Goal: Task Accomplishment & Management: Manage account settings

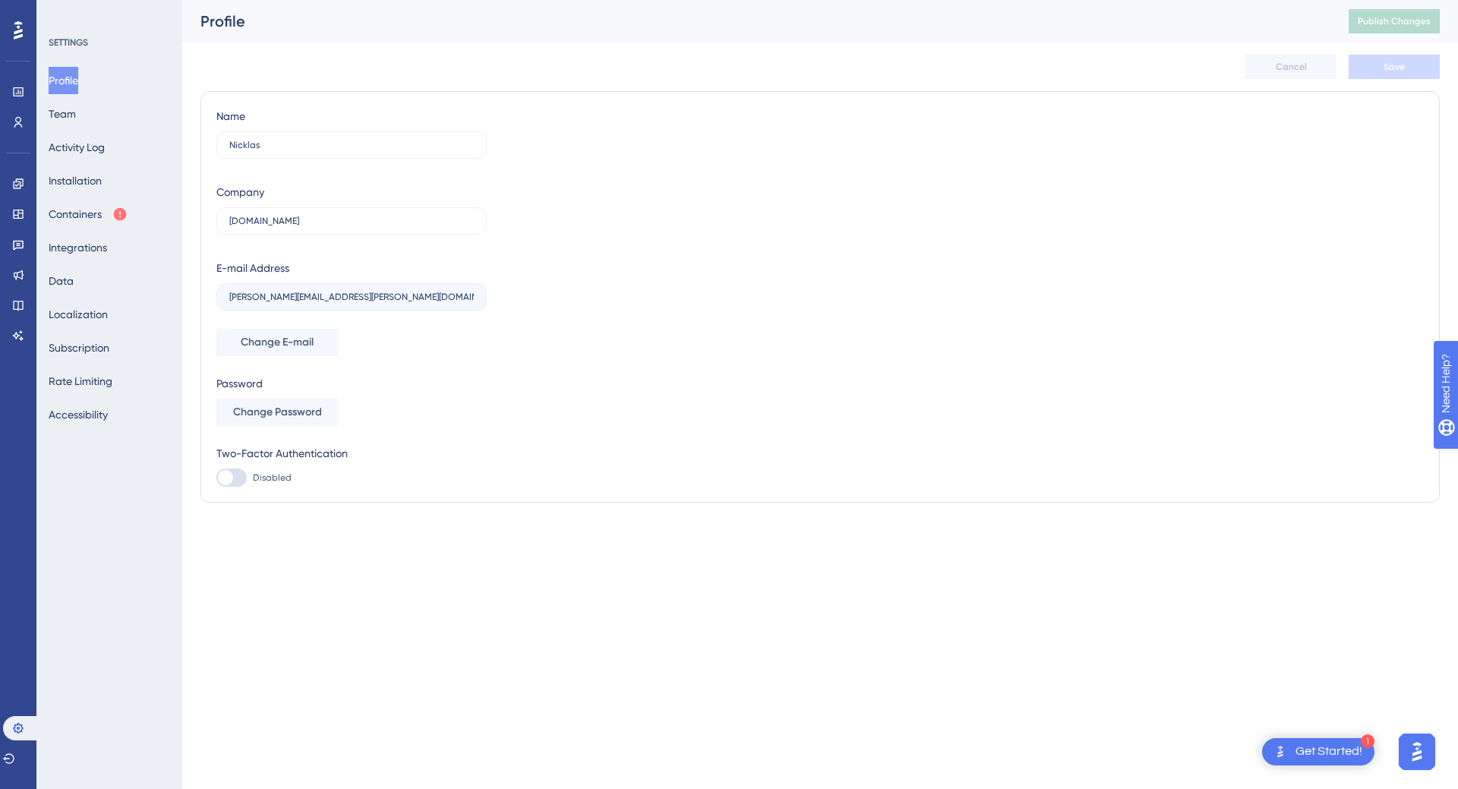
click at [25, 32] on div at bounding box center [18, 30] width 24 height 24
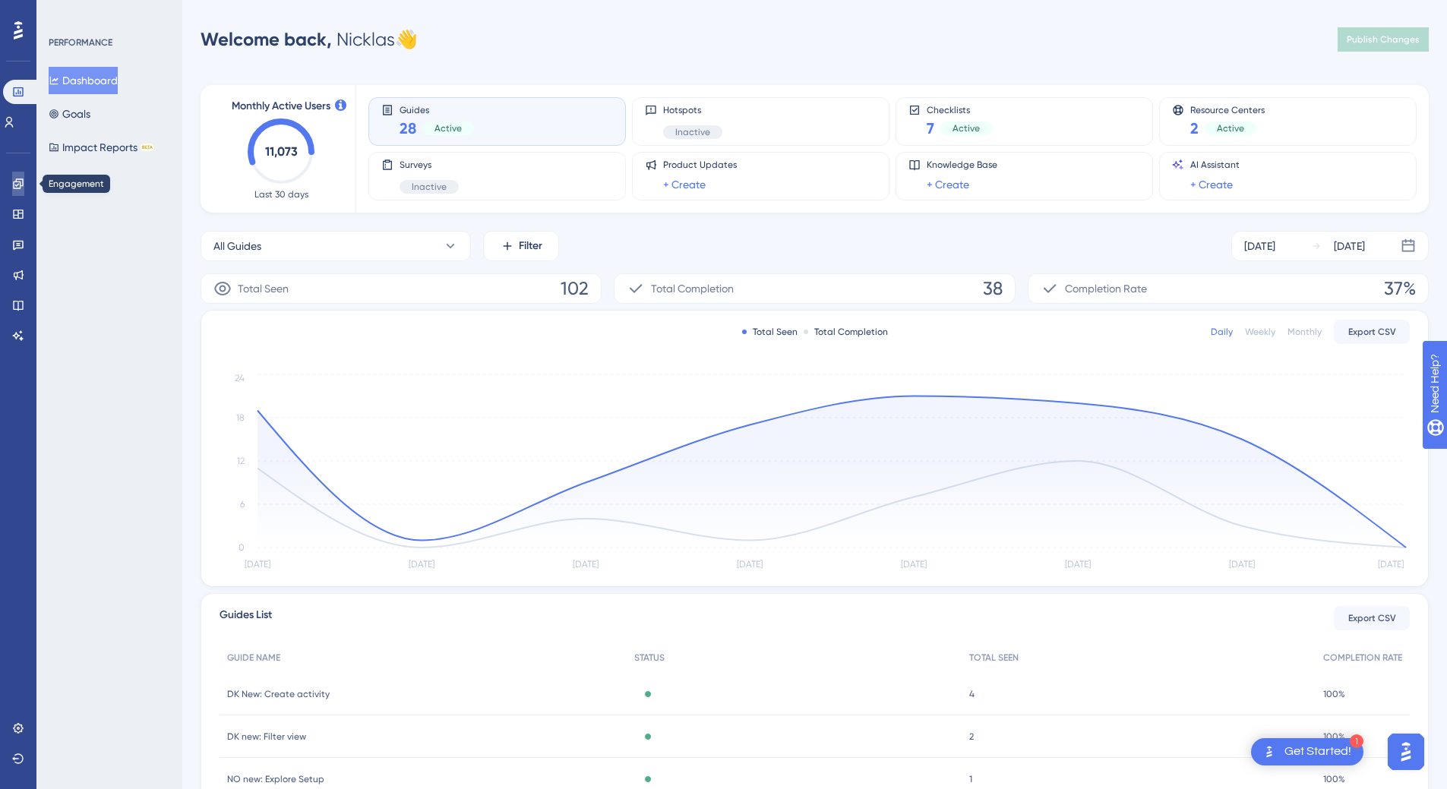
click at [22, 179] on icon at bounding box center [18, 184] width 12 height 12
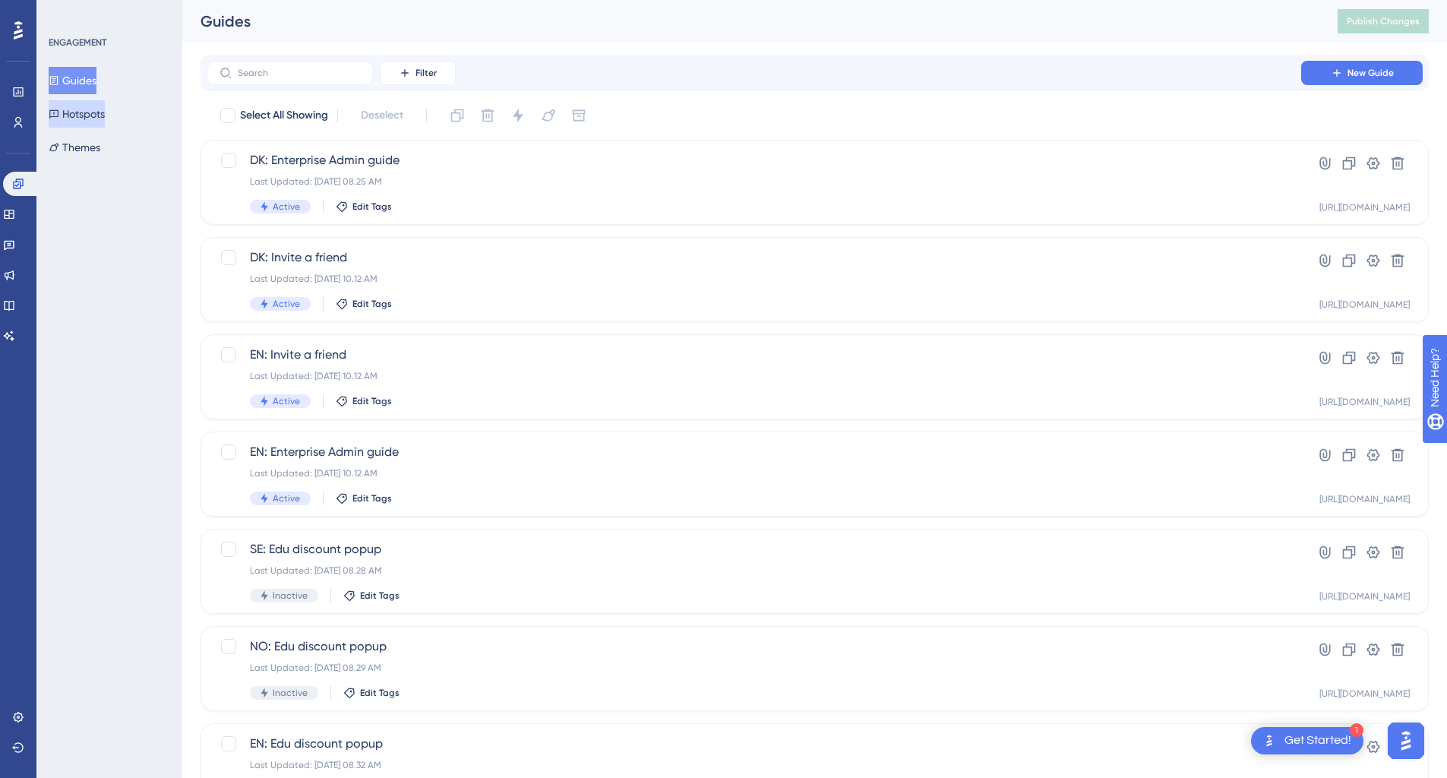
click at [81, 122] on button "Hotspots" at bounding box center [77, 113] width 56 height 27
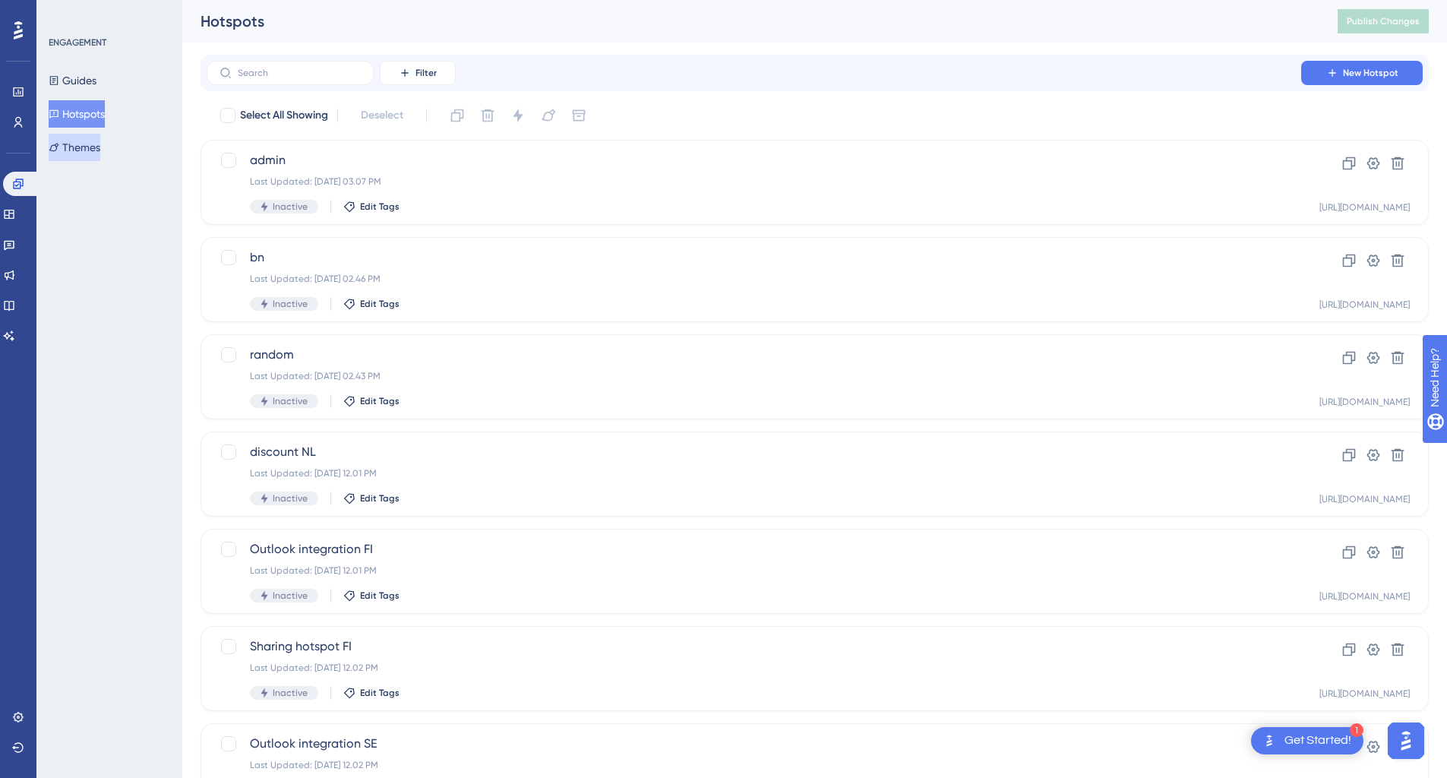
click at [99, 154] on button "Themes" at bounding box center [75, 147] width 52 height 27
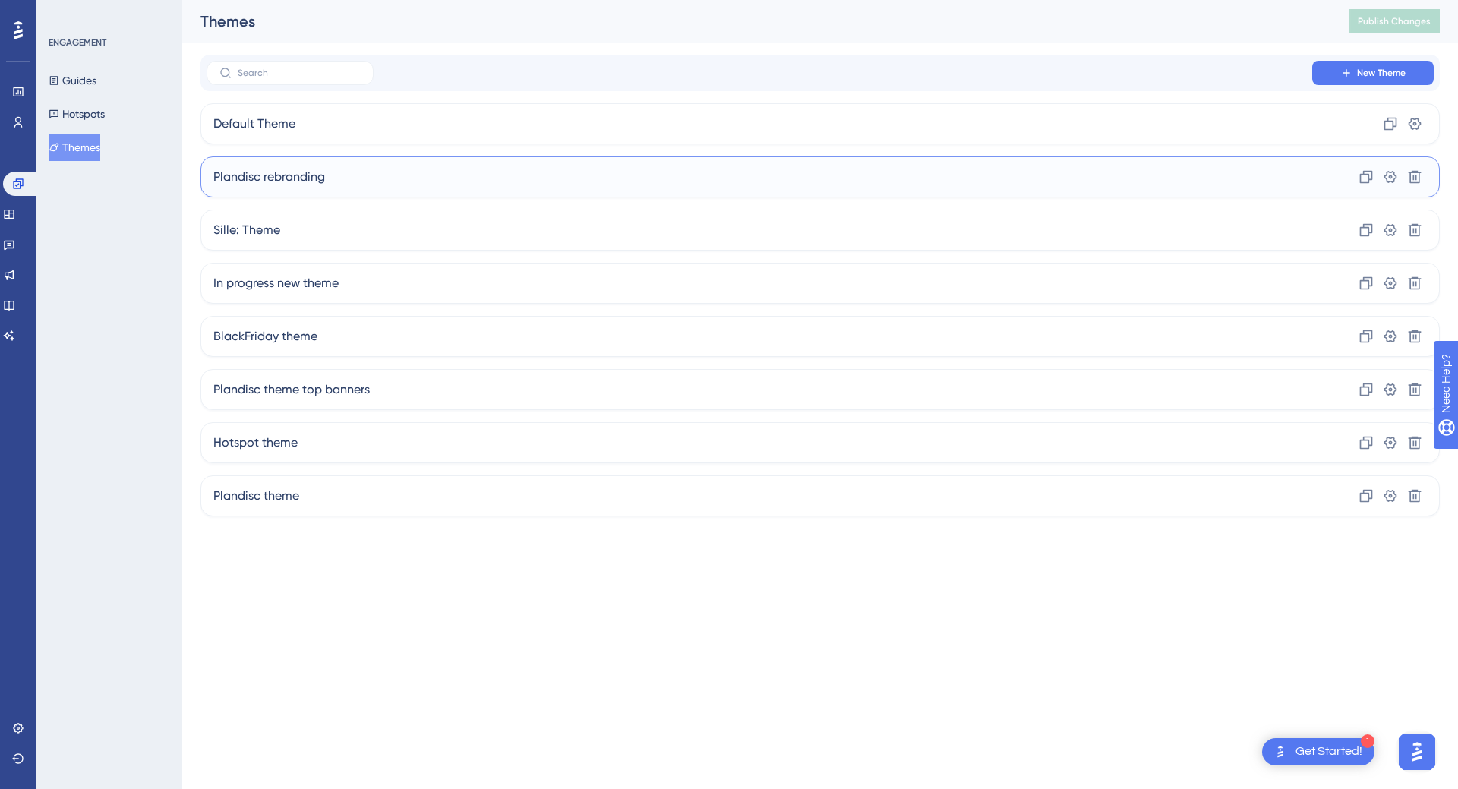
click at [308, 184] on span "Plandisc rebranding" at bounding box center [269, 177] width 112 height 18
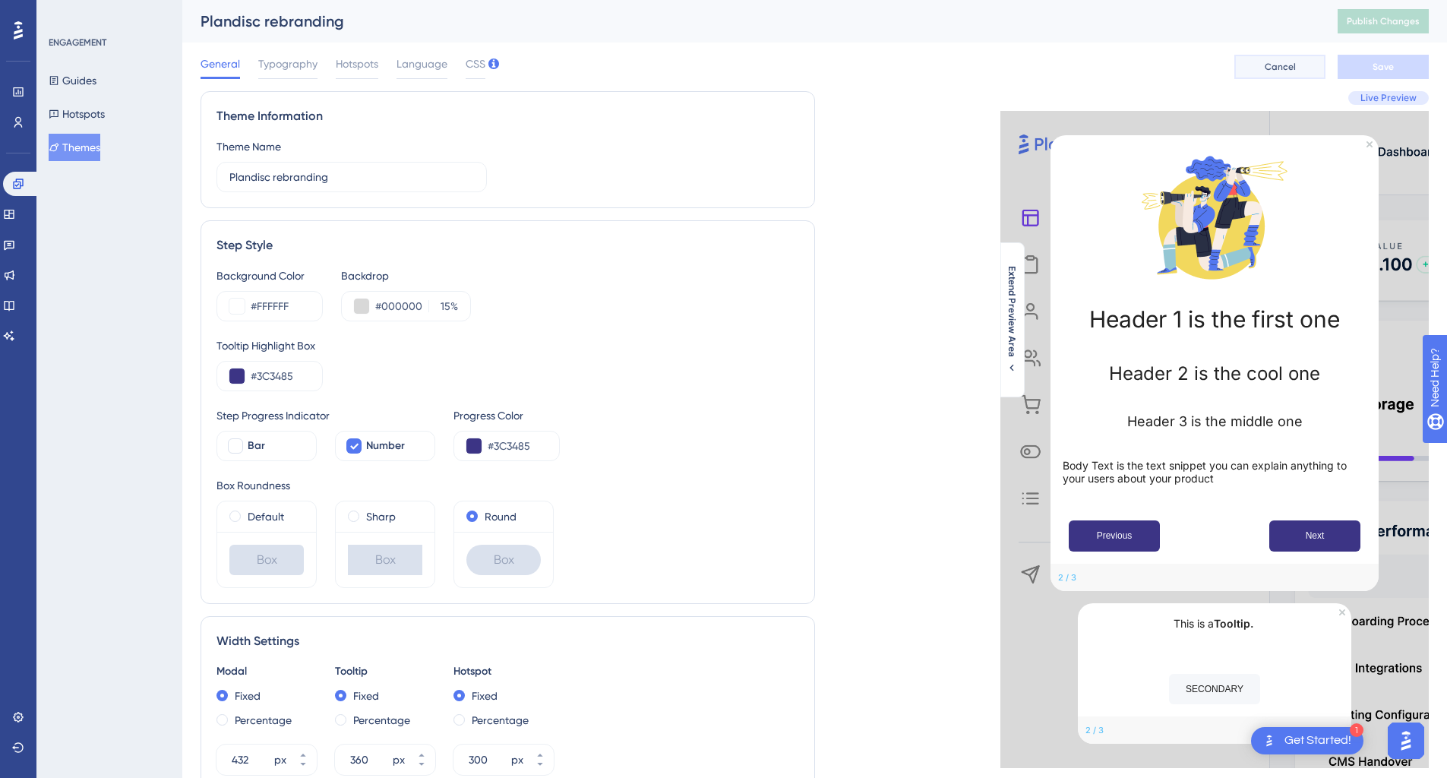
click at [1291, 67] on span "Cancel" at bounding box center [1280, 67] width 31 height 12
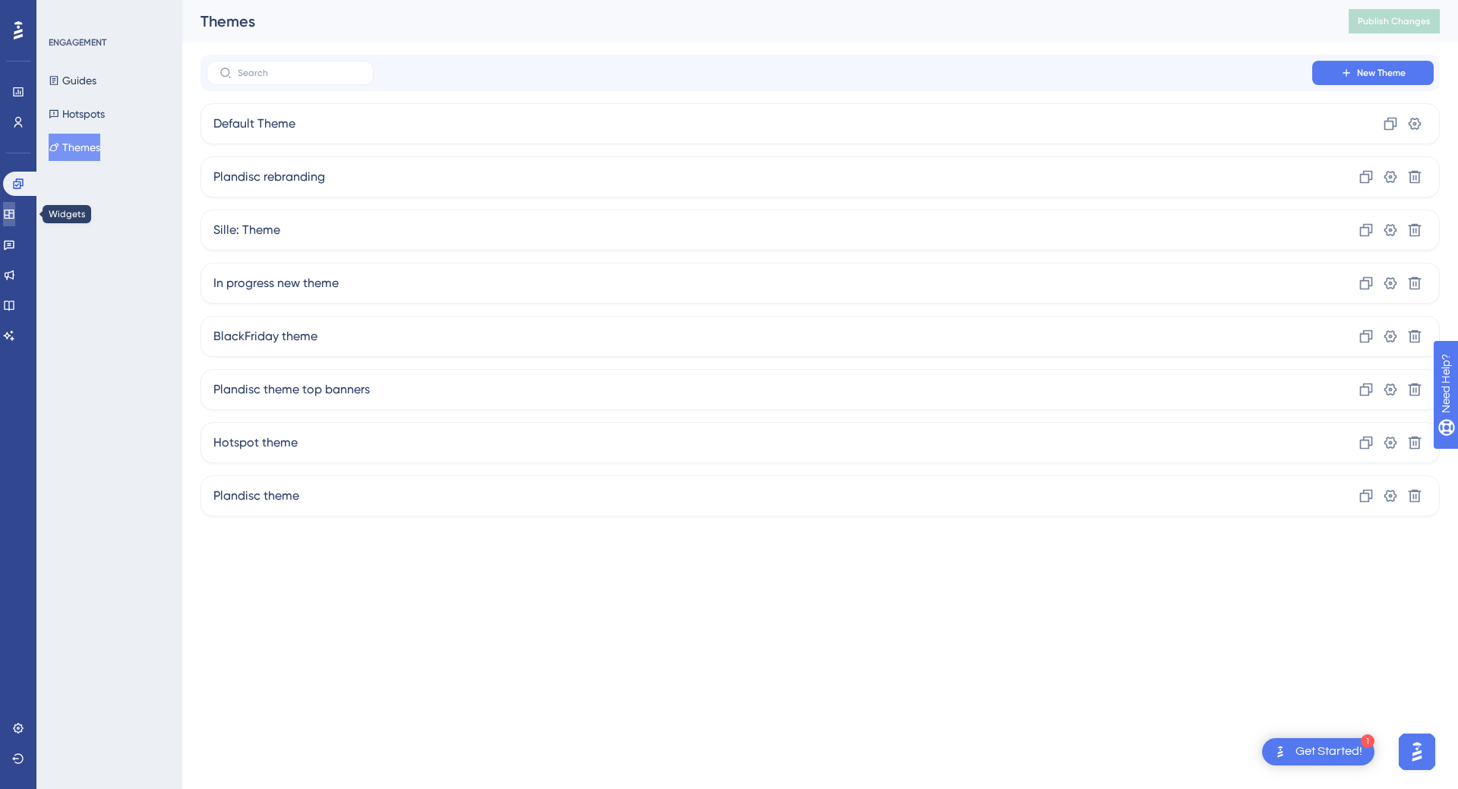
click at [15, 220] on icon at bounding box center [9, 214] width 12 height 12
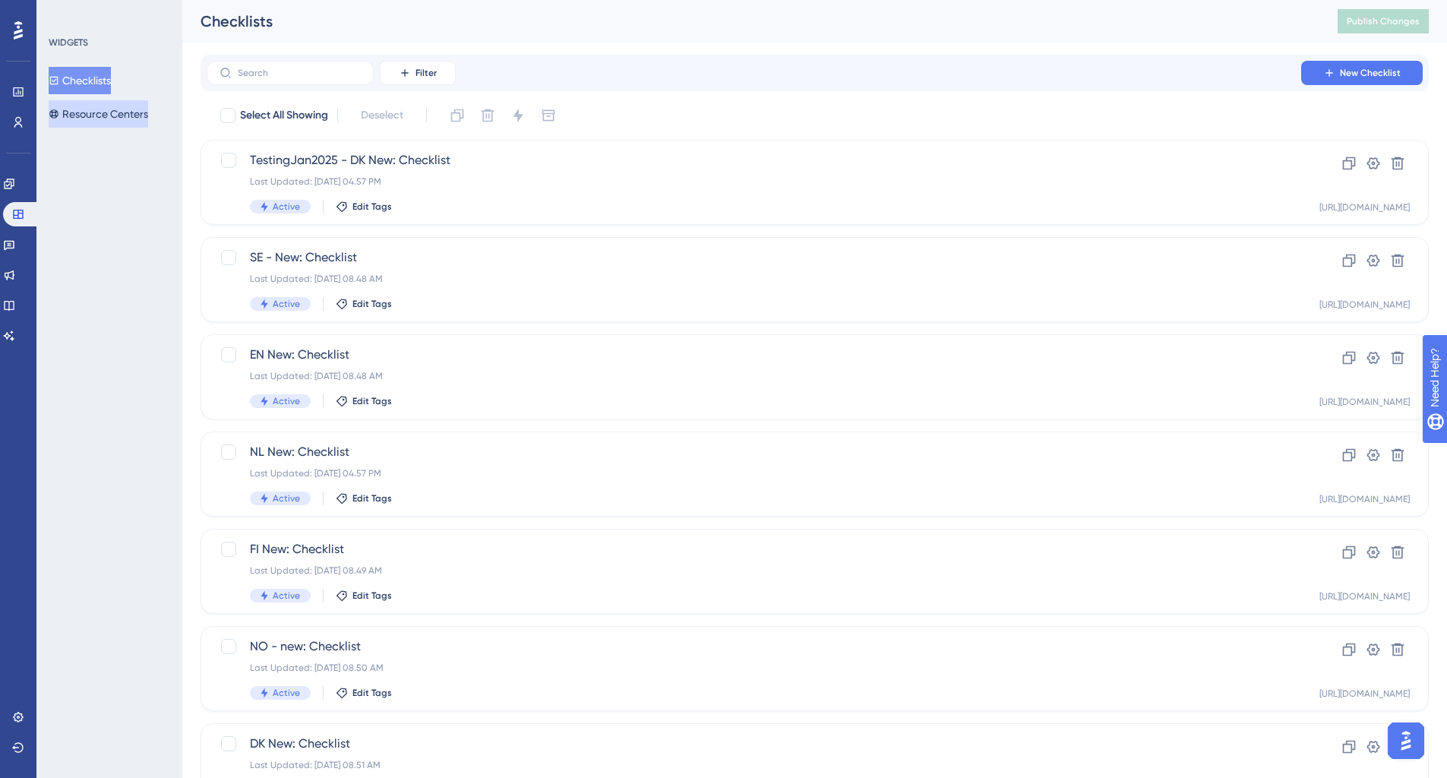
click at [138, 115] on button "Resource Centers" at bounding box center [99, 113] width 100 height 27
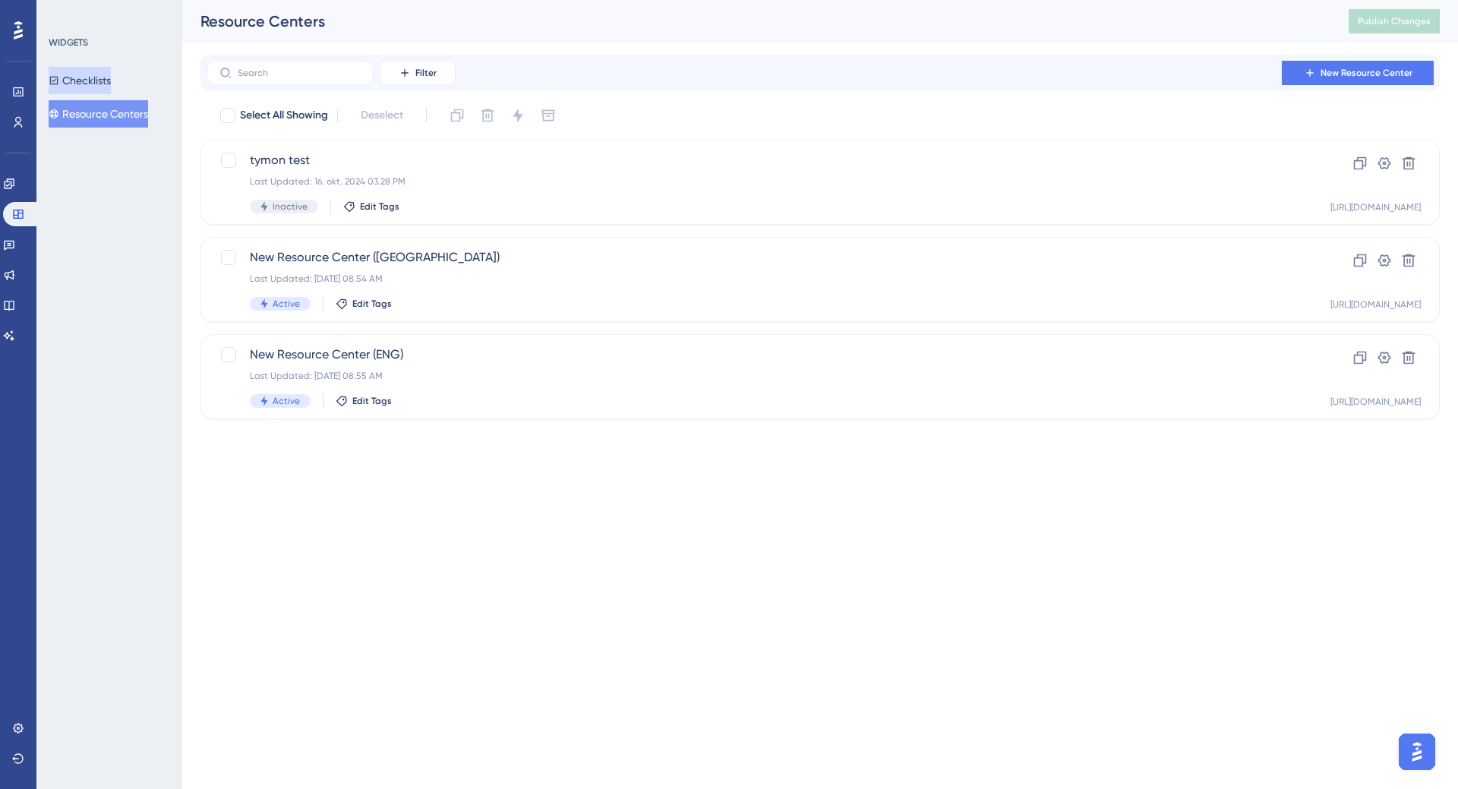
click at [111, 83] on button "Checklists" at bounding box center [80, 80] width 62 height 27
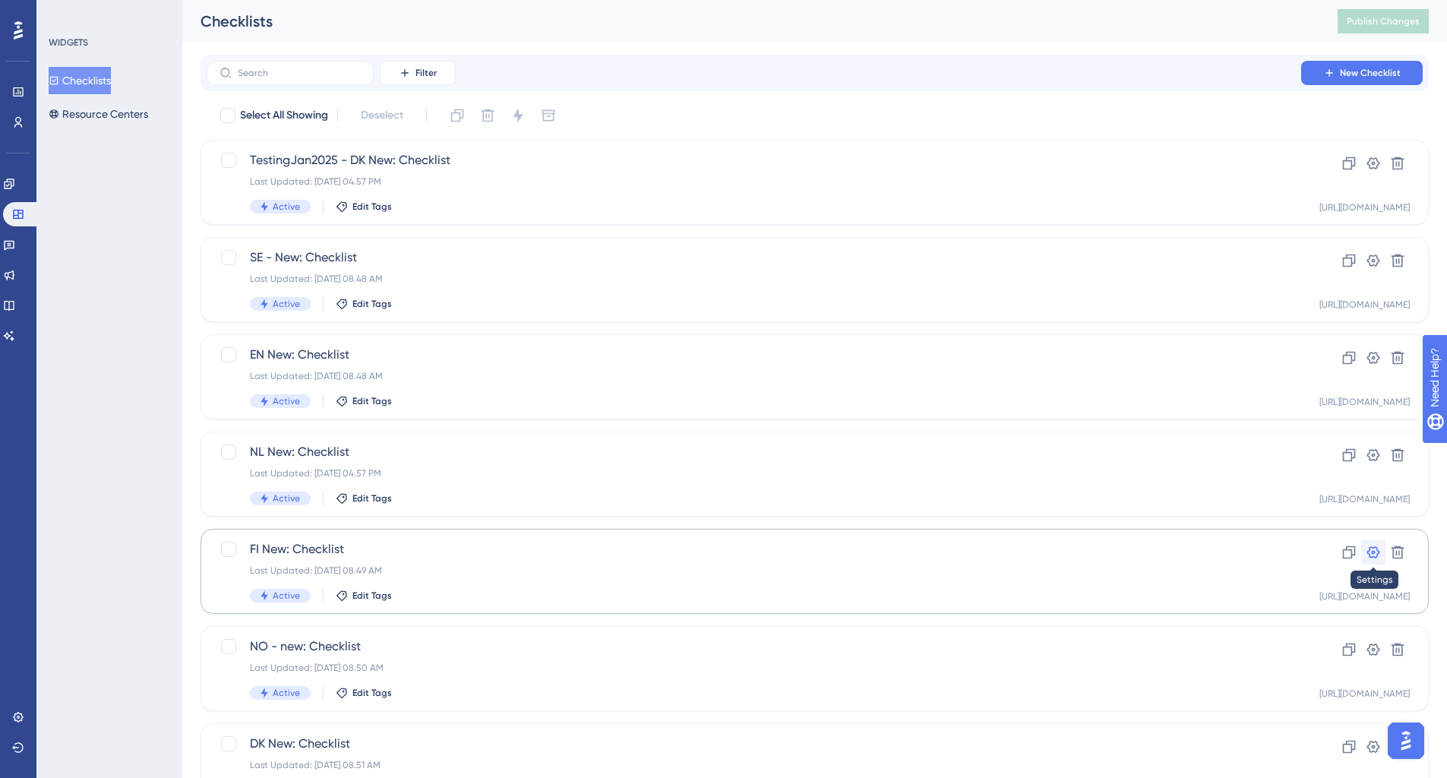
click at [1375, 549] on icon at bounding box center [1373, 552] width 15 height 15
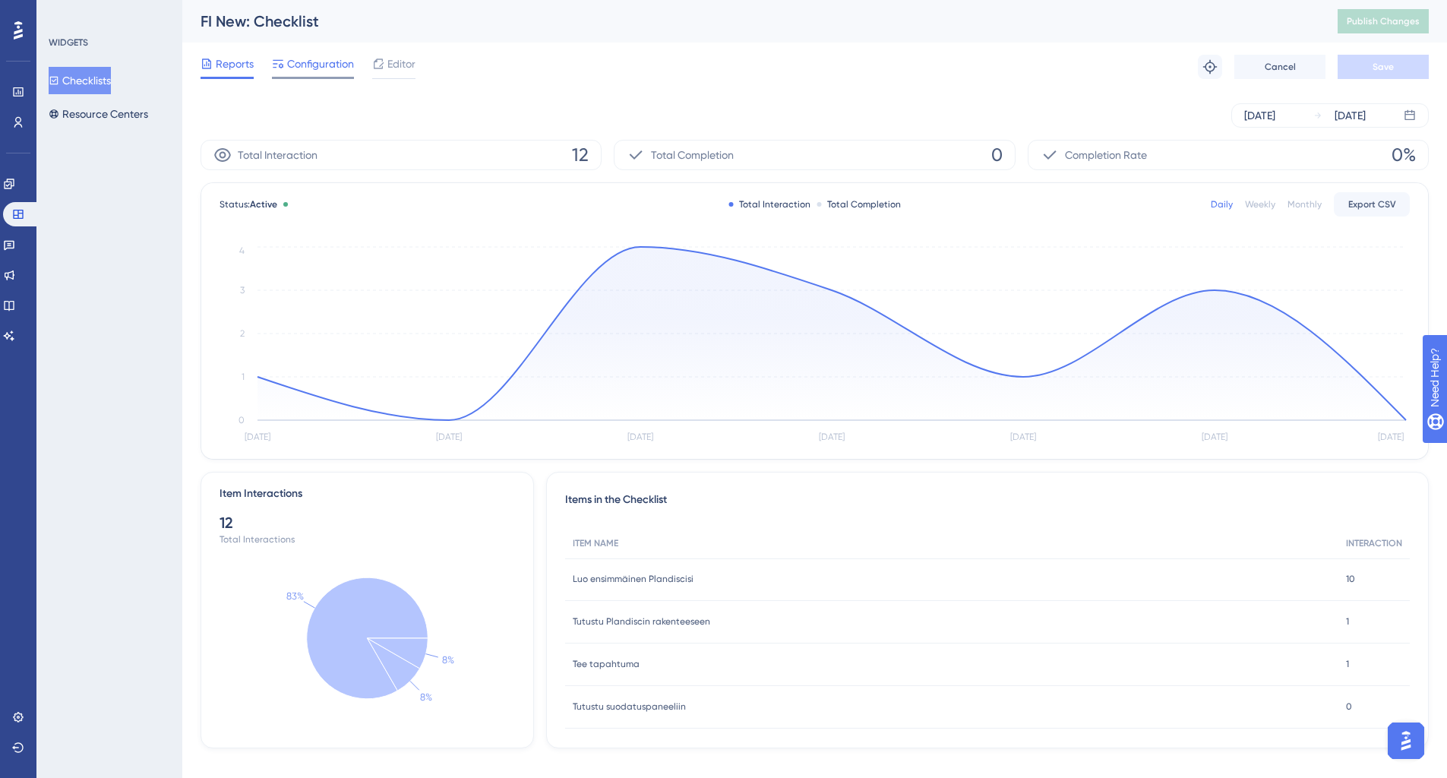
click at [318, 77] on div at bounding box center [313, 78] width 82 height 2
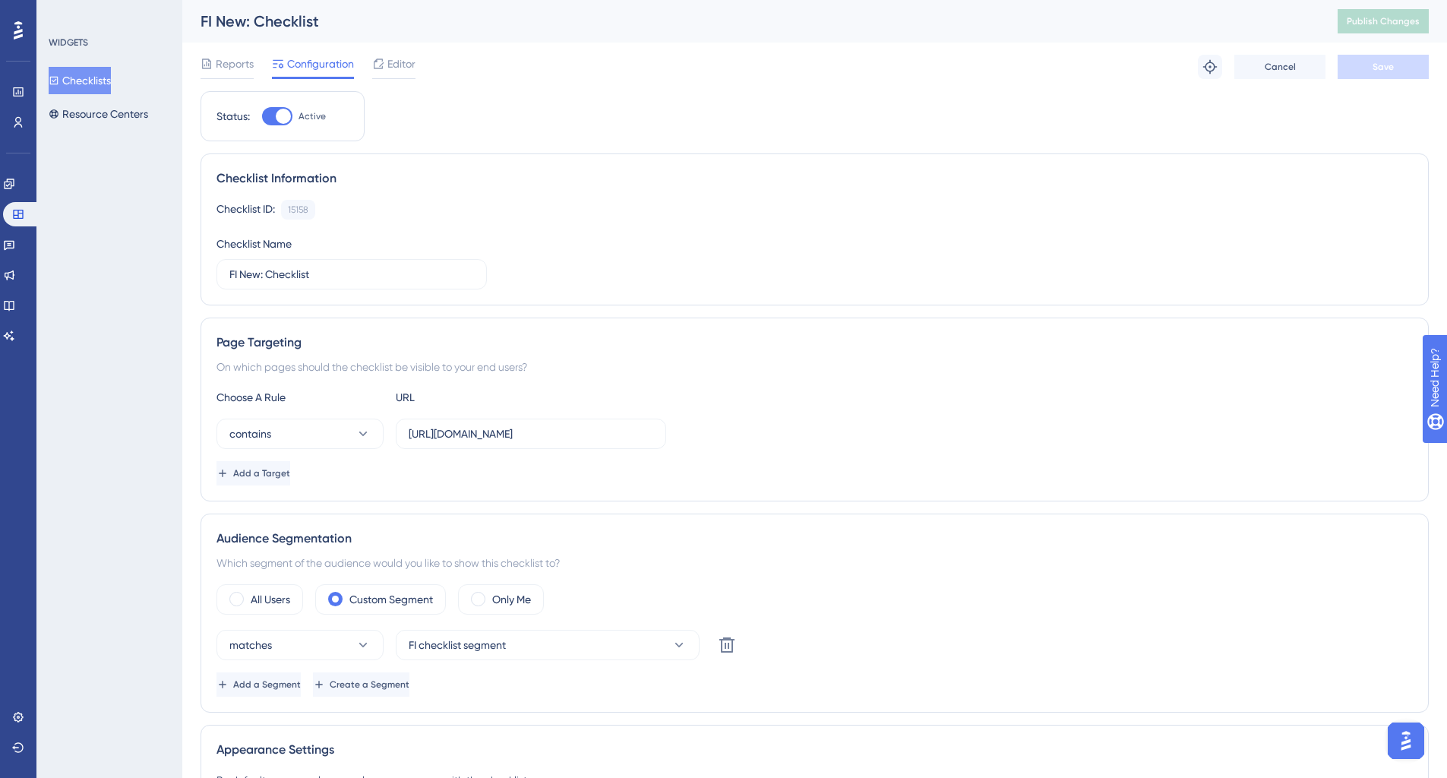
click at [419, 64] on div "Reports Configuration Editor Troubleshoot Cancel Save" at bounding box center [815, 67] width 1228 height 49
click at [408, 64] on span "Editor" at bounding box center [401, 64] width 28 height 18
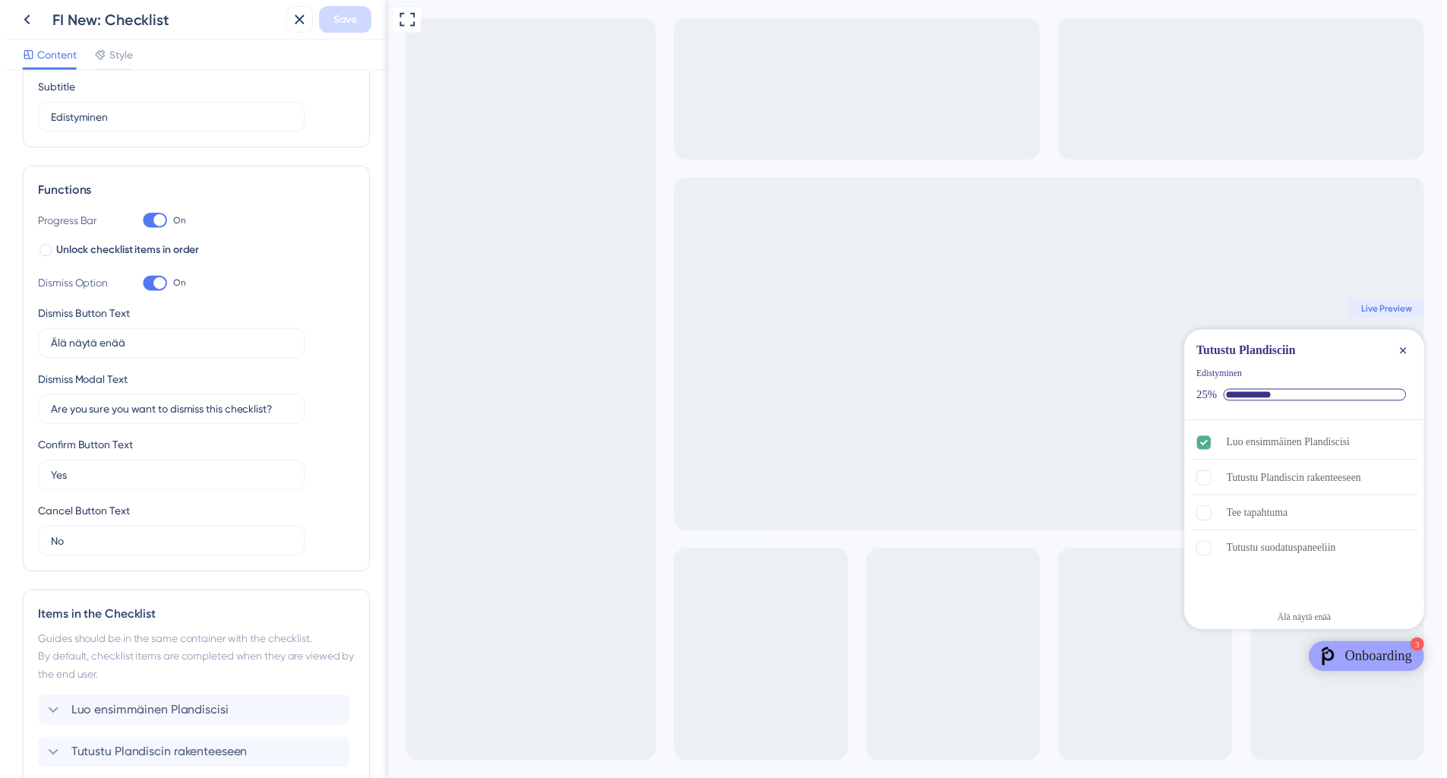
scroll to position [335, 0]
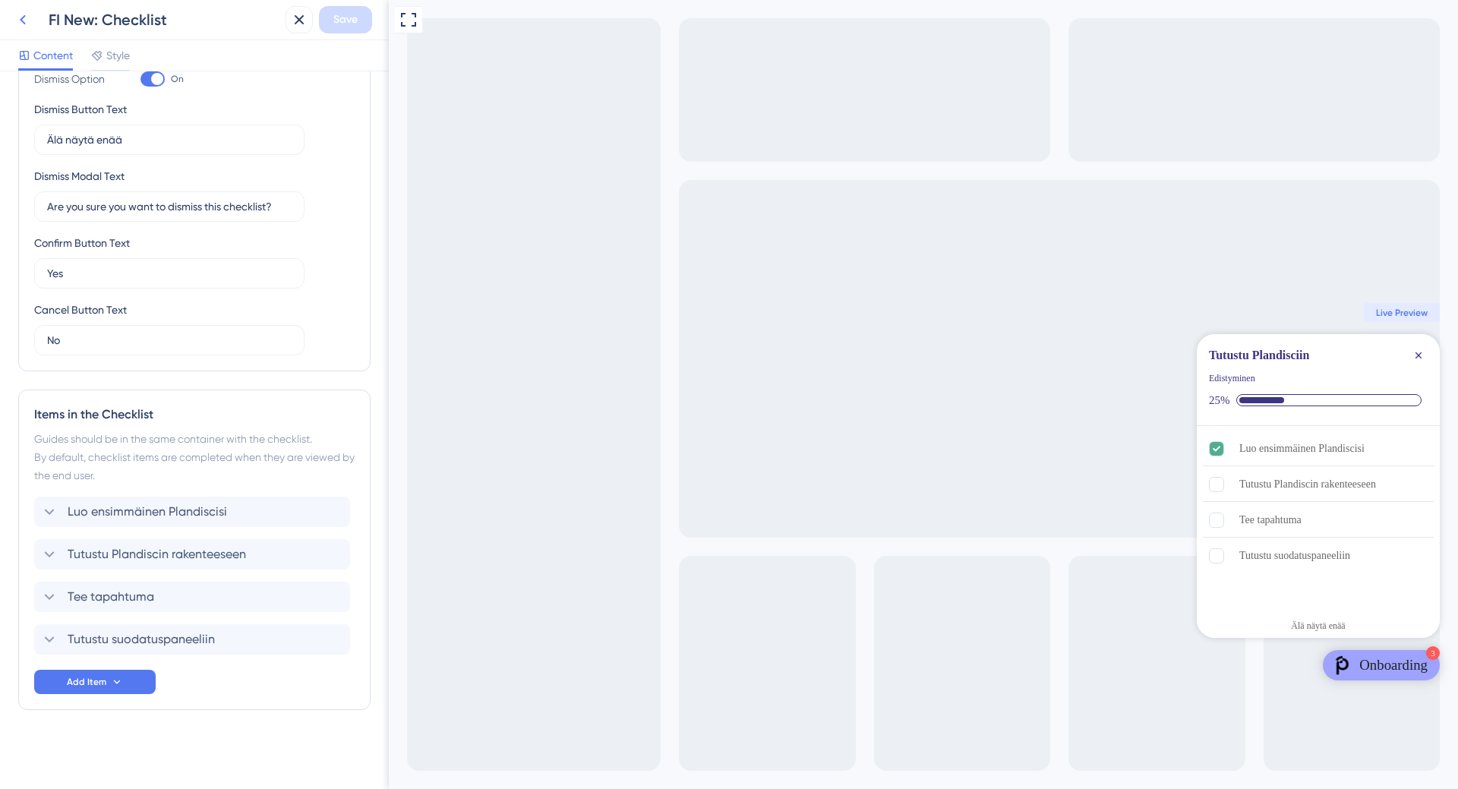
click at [25, 17] on icon at bounding box center [23, 20] width 18 height 18
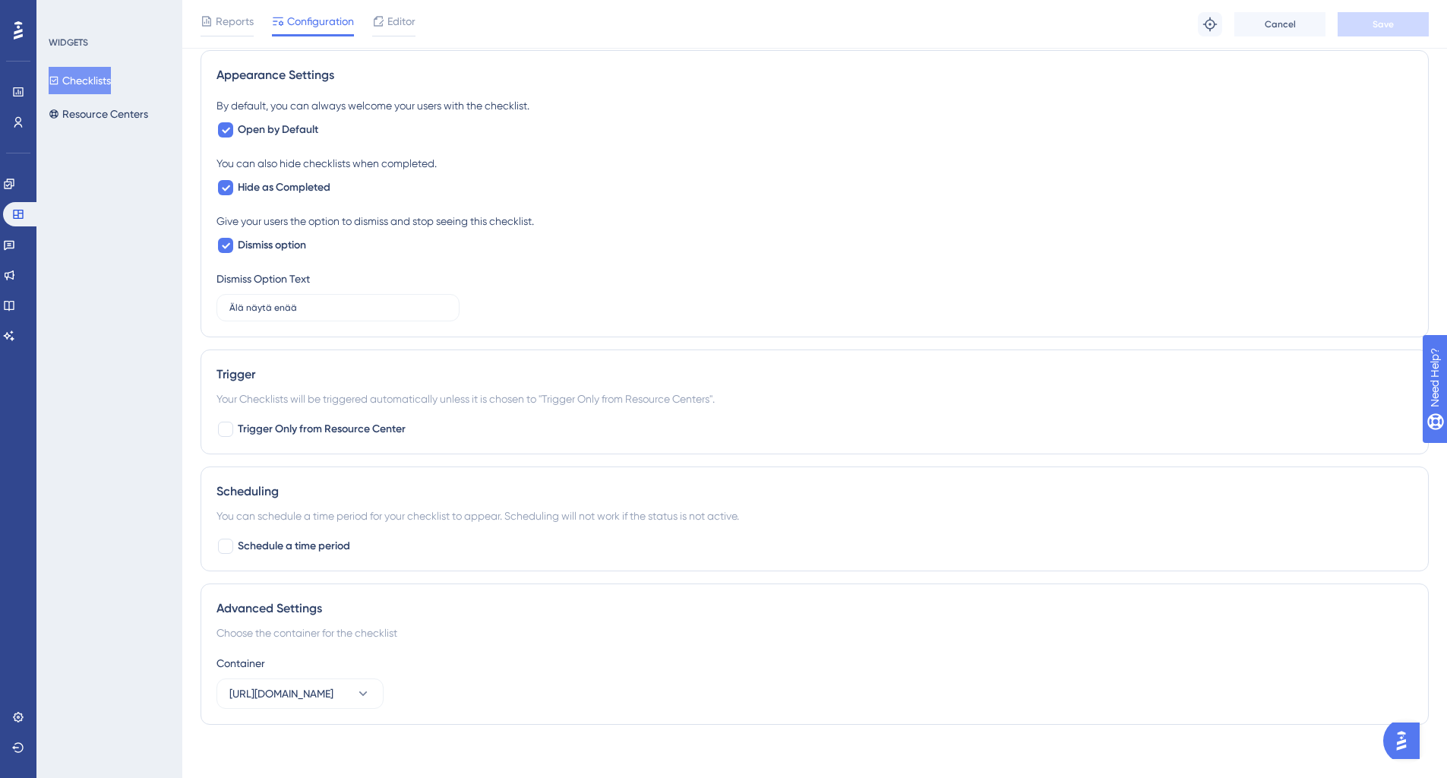
scroll to position [688, 0]
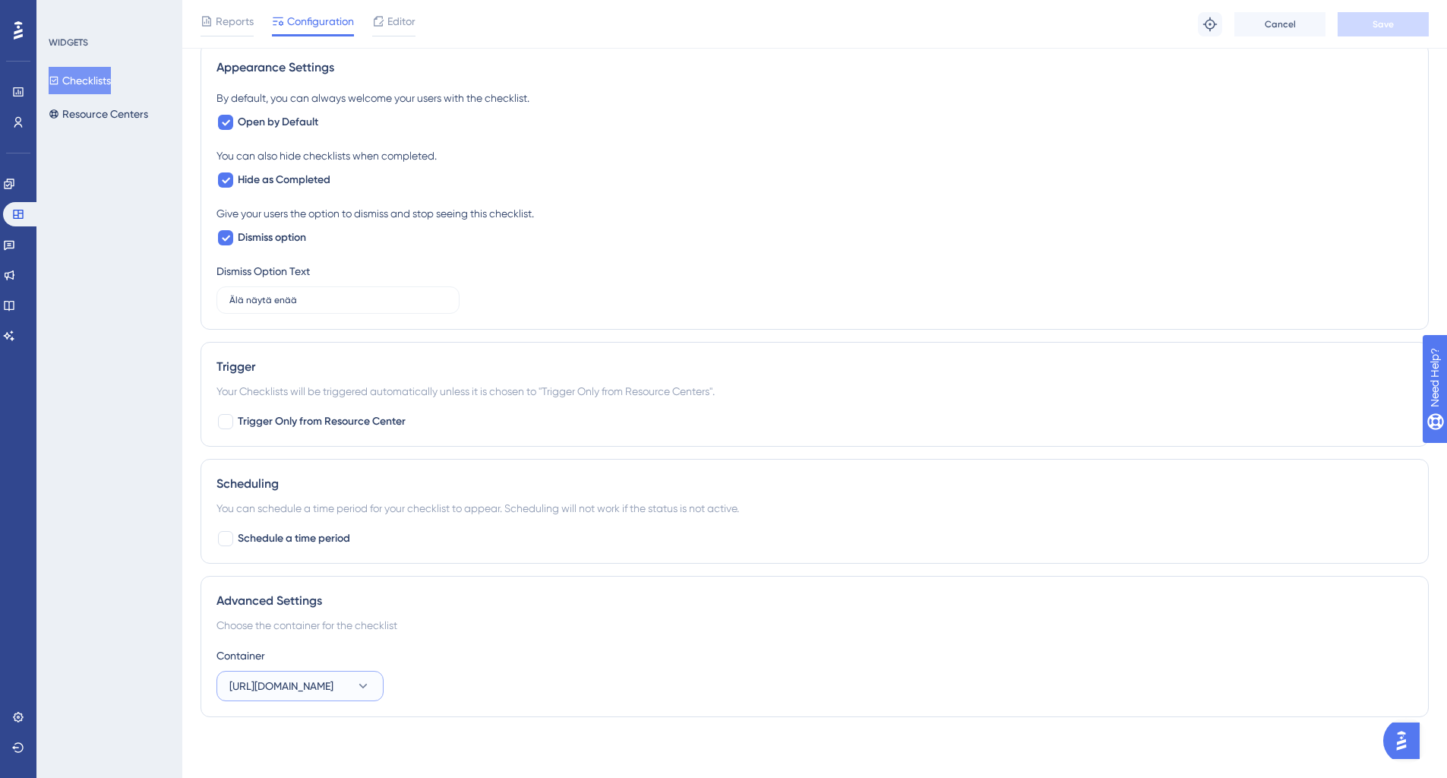
click at [322, 697] on button "[URL][DOMAIN_NAME]" at bounding box center [299, 686] width 167 height 30
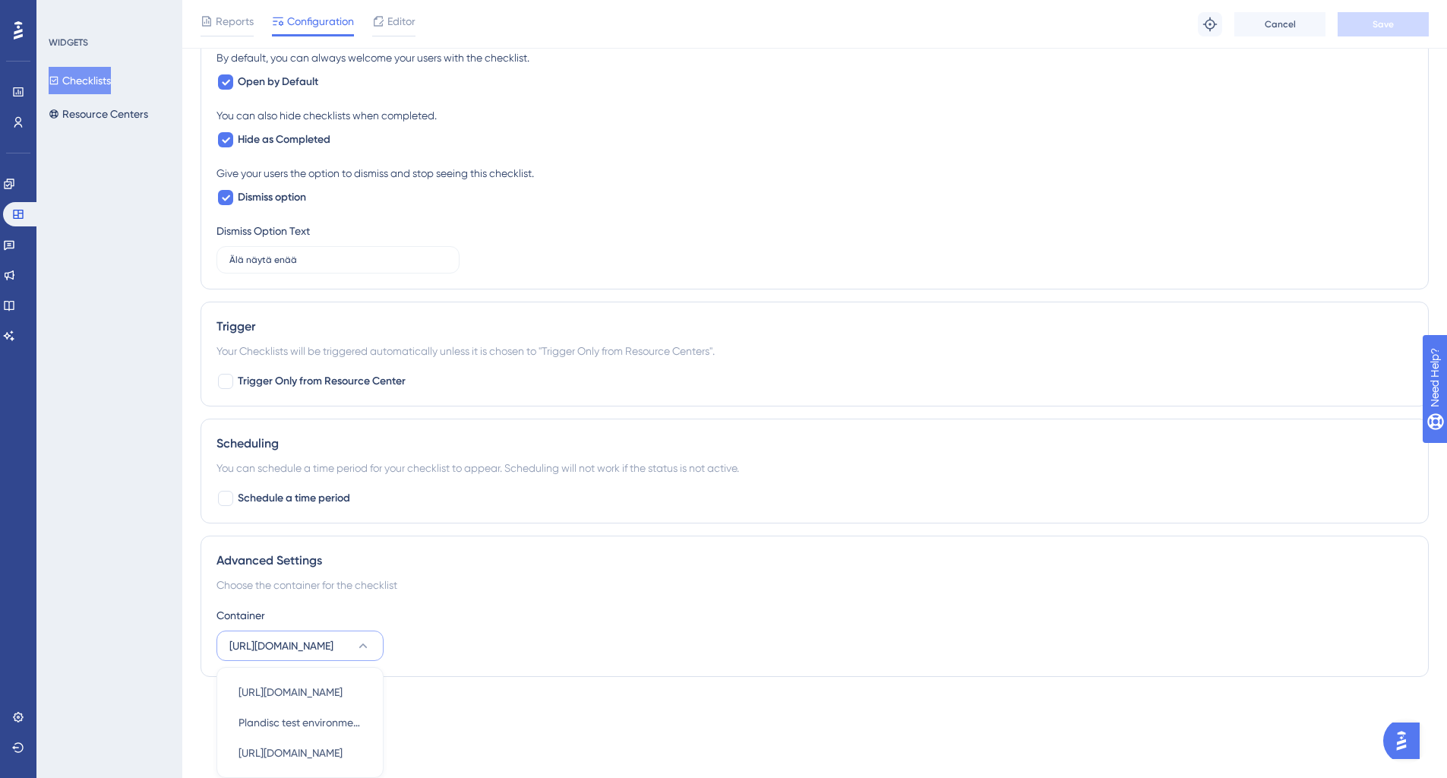
click at [438, 651] on div "Container [URL][DOMAIN_NAME] [URL][DOMAIN_NAME] [URL][DOMAIN_NAME] Plandisc tes…" at bounding box center [814, 633] width 1196 height 55
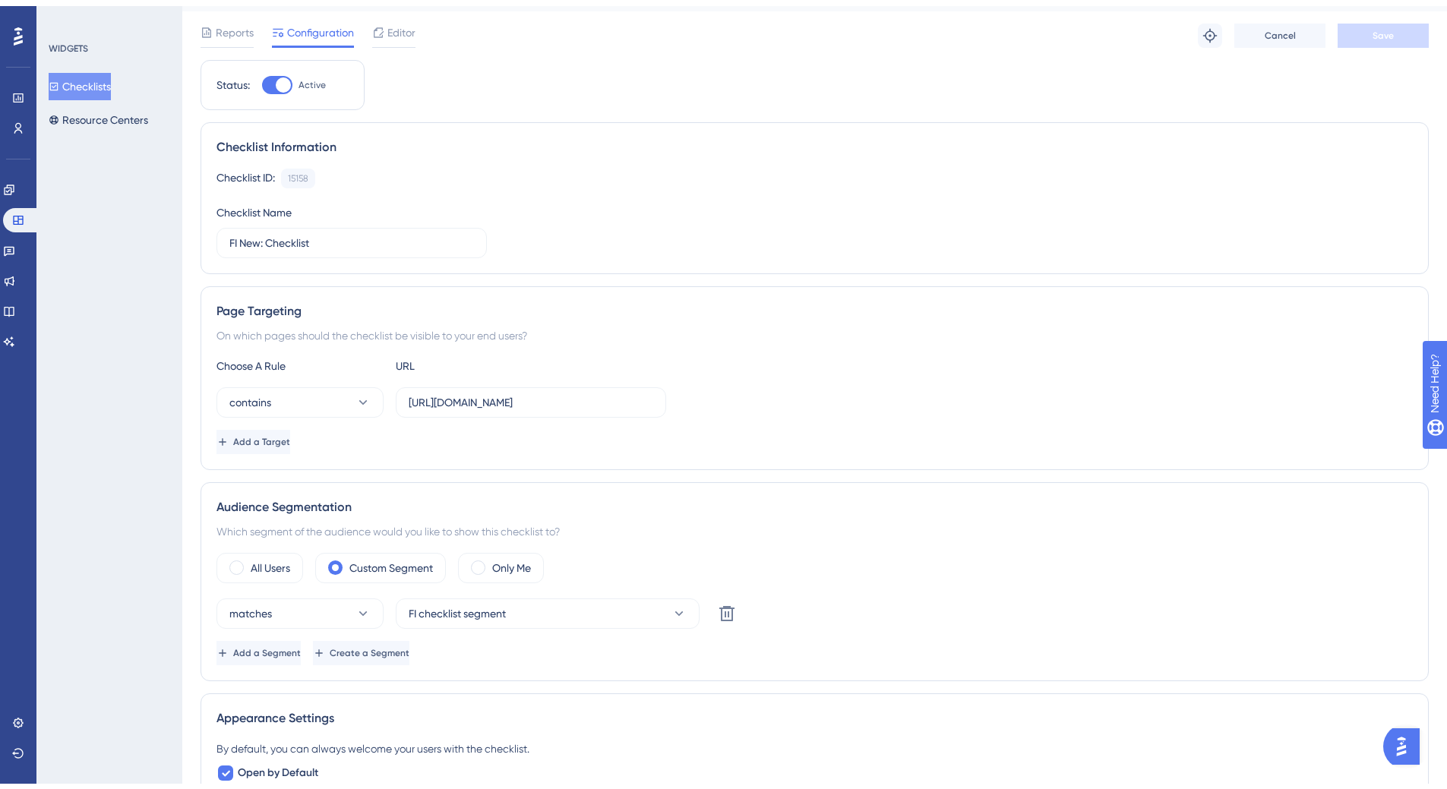
scroll to position [0, 0]
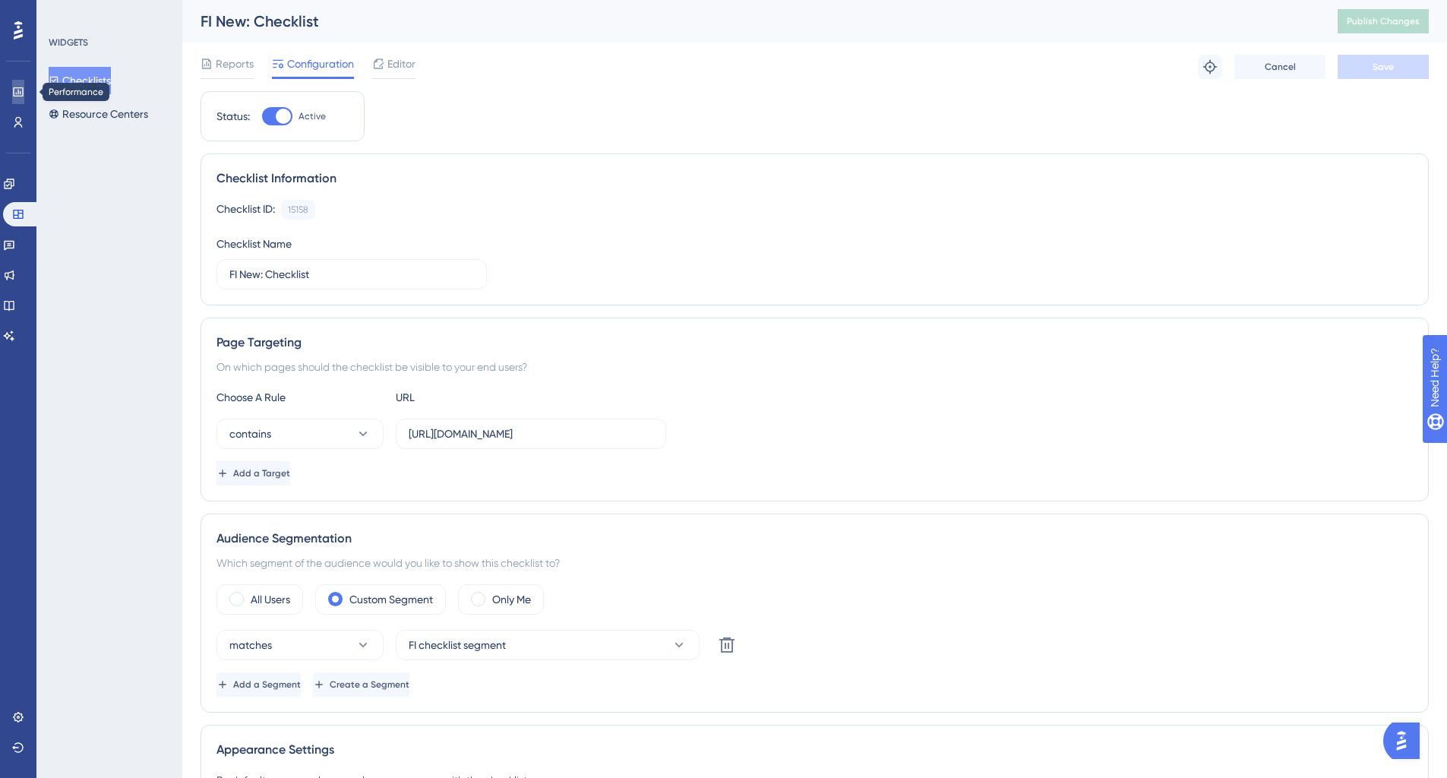
click at [19, 90] on icon at bounding box center [18, 92] width 12 height 12
